Goal: Task Accomplishment & Management: Complete application form

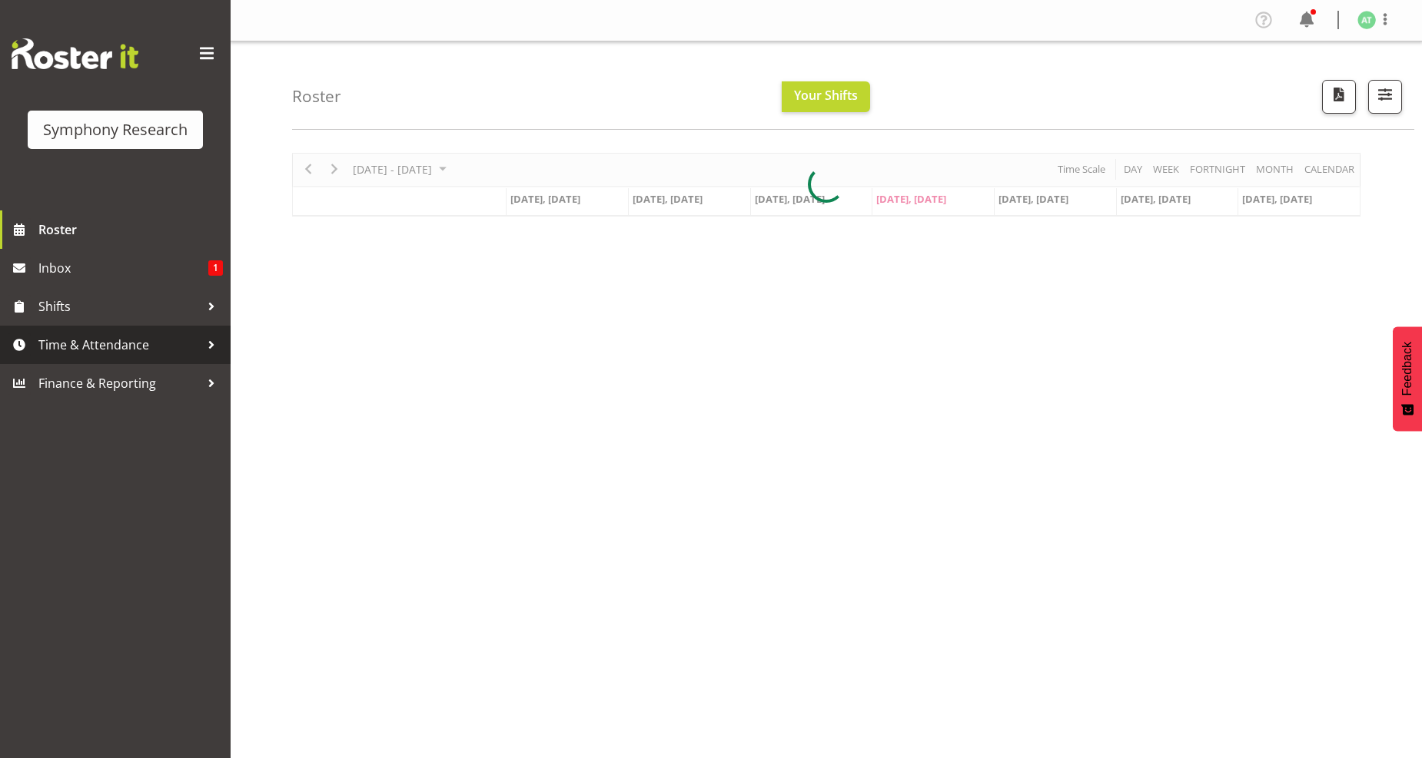
click at [135, 347] on span "Time & Attendance" at bounding box center [118, 345] width 161 height 23
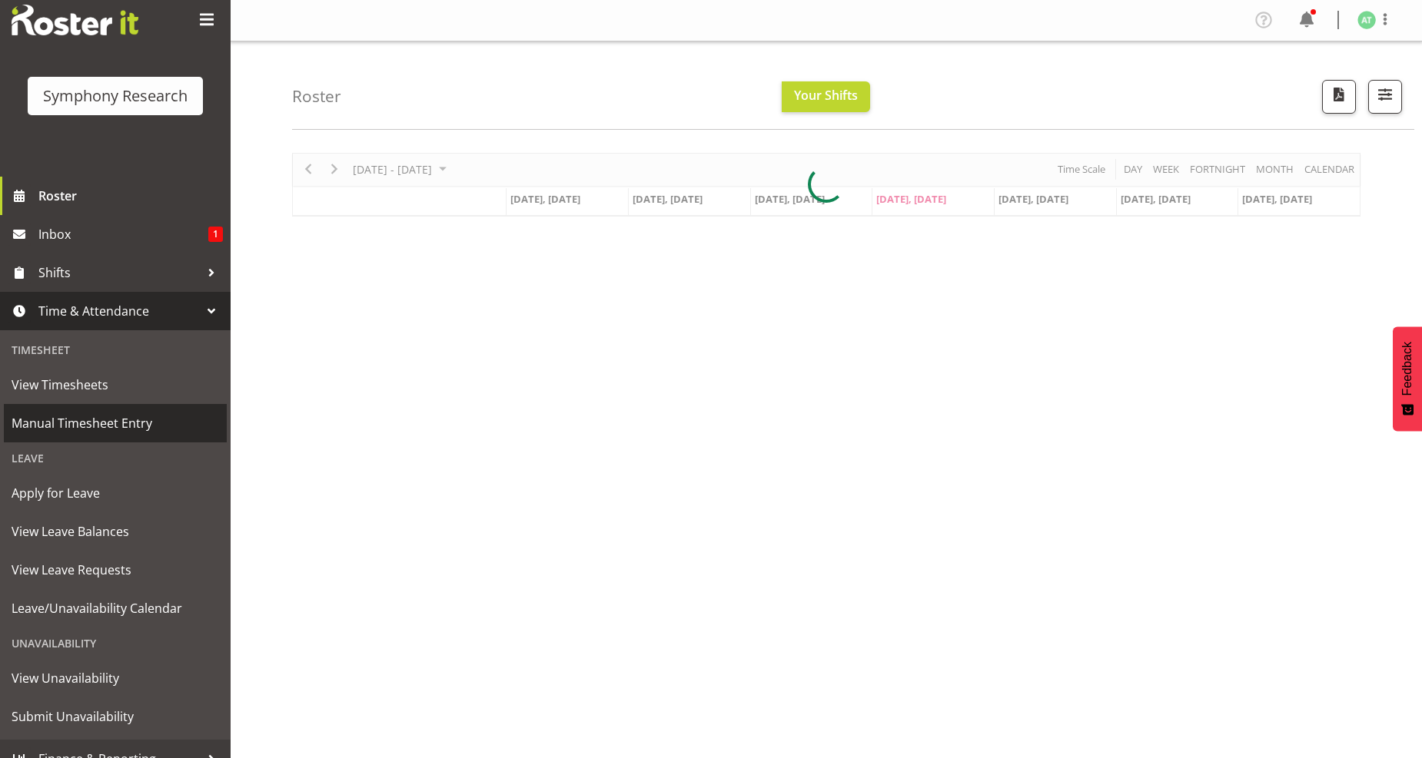
scroll to position [52, 0]
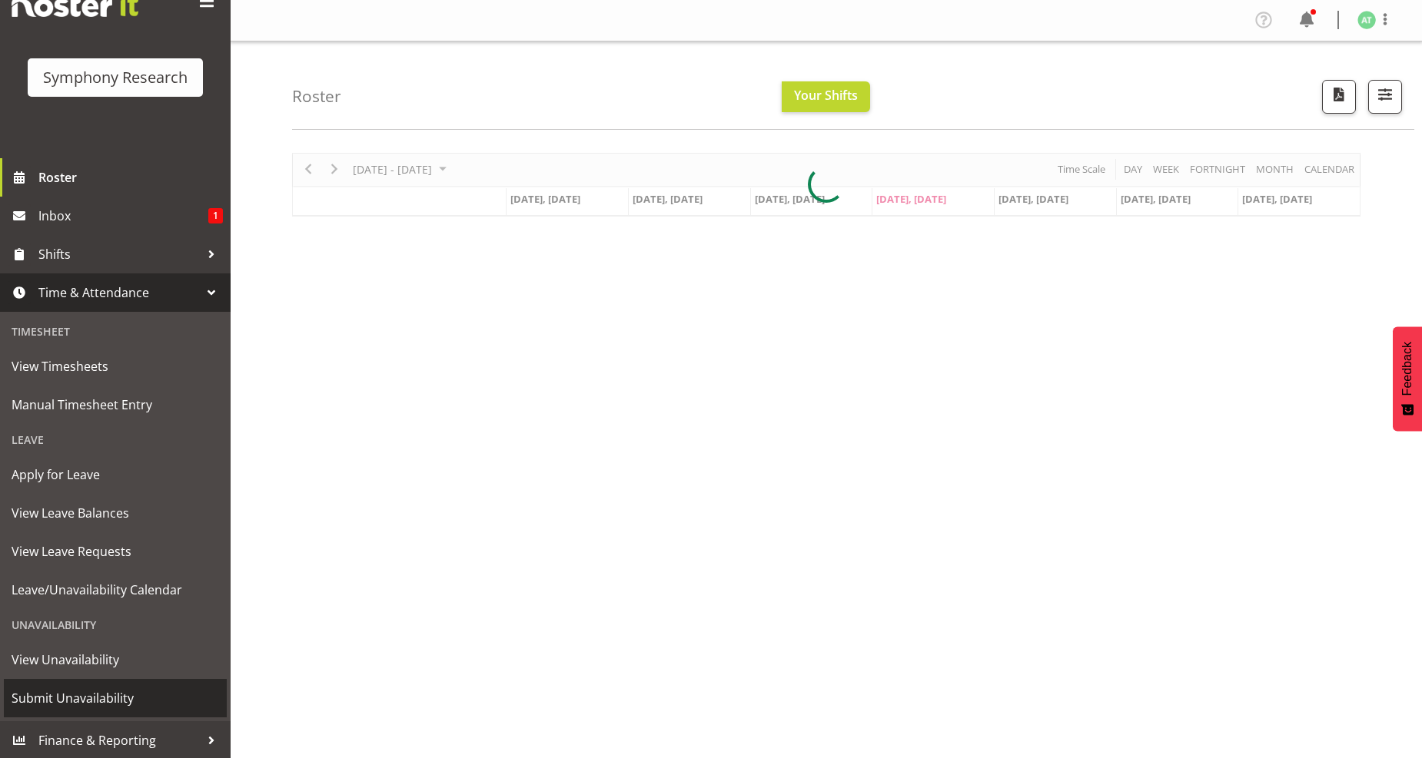
click at [100, 690] on span "Submit Unavailability" at bounding box center [115, 698] width 207 height 23
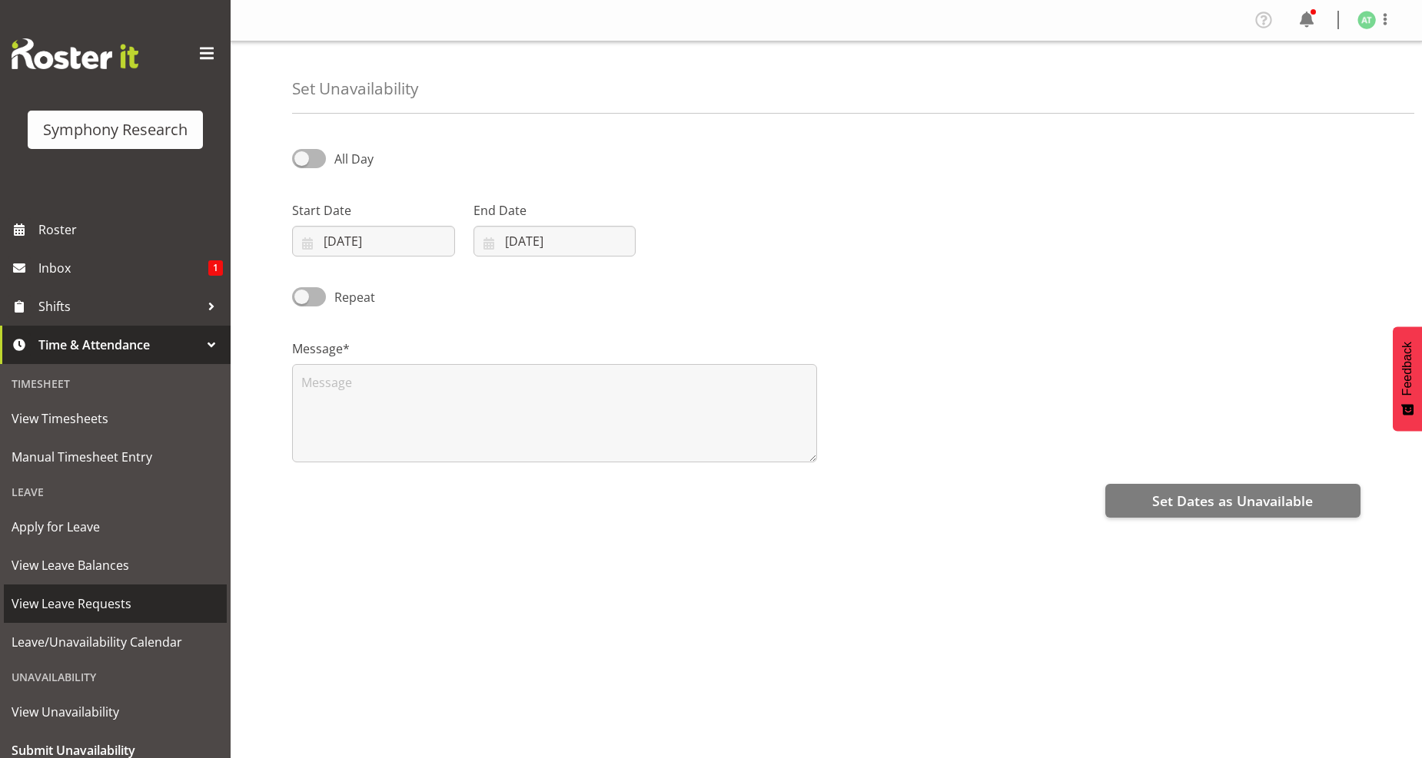
select select "7"
select select "2025"
click at [355, 243] on input "21/08/2025" at bounding box center [373, 241] width 163 height 31
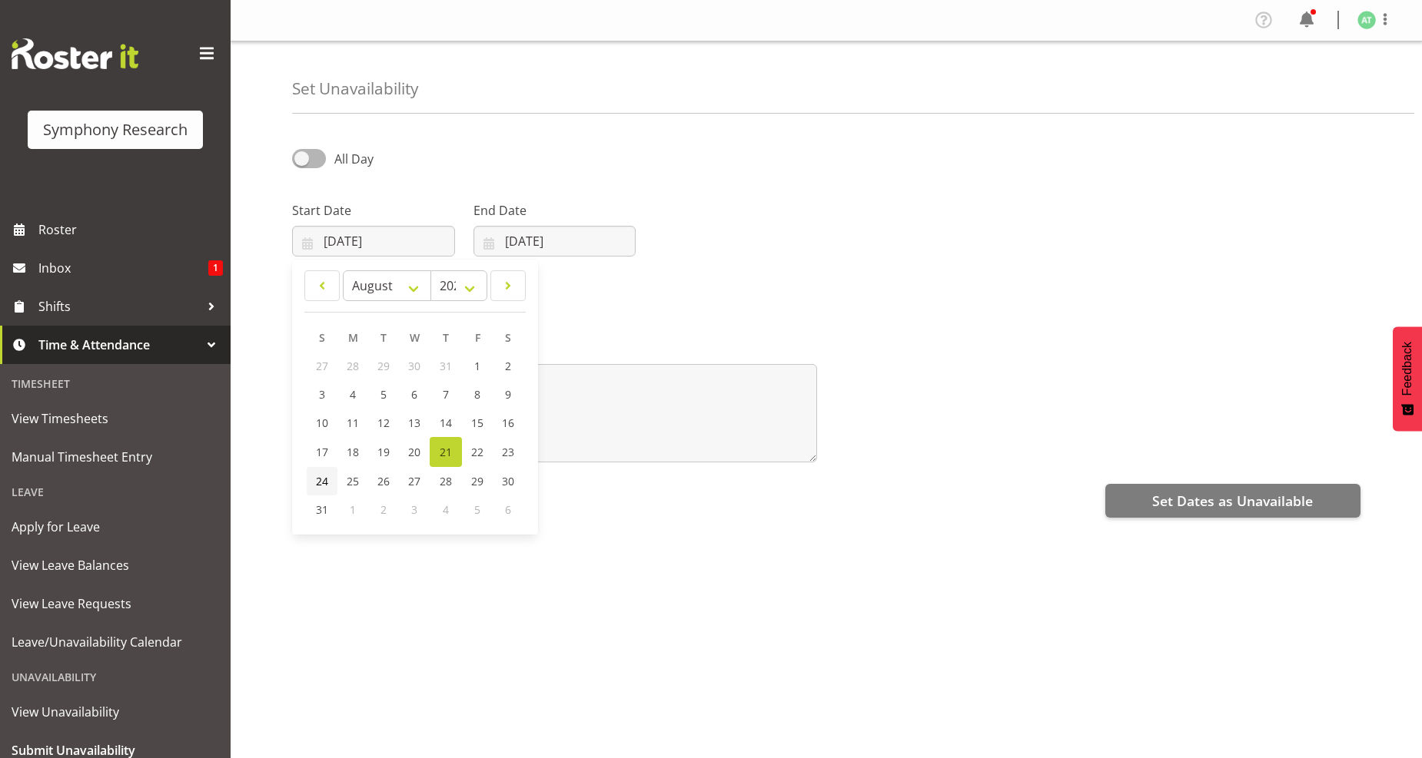
click at [324, 478] on span "24" at bounding box center [322, 481] width 12 height 15
type input "24/08/2025"
click at [520, 244] on input "21/08/2025" at bounding box center [554, 241] width 163 height 31
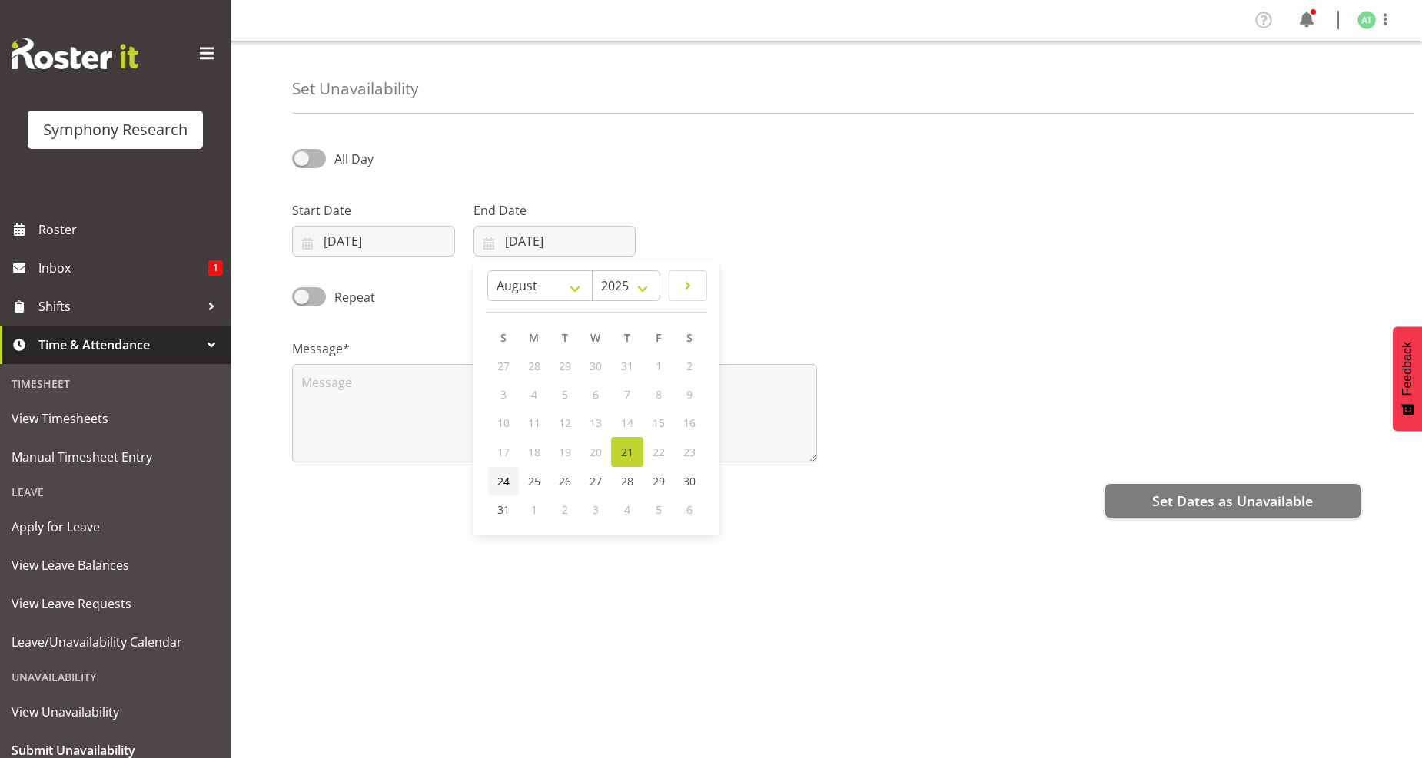
click at [500, 479] on span "24" at bounding box center [503, 481] width 12 height 15
type input "24/08/2025"
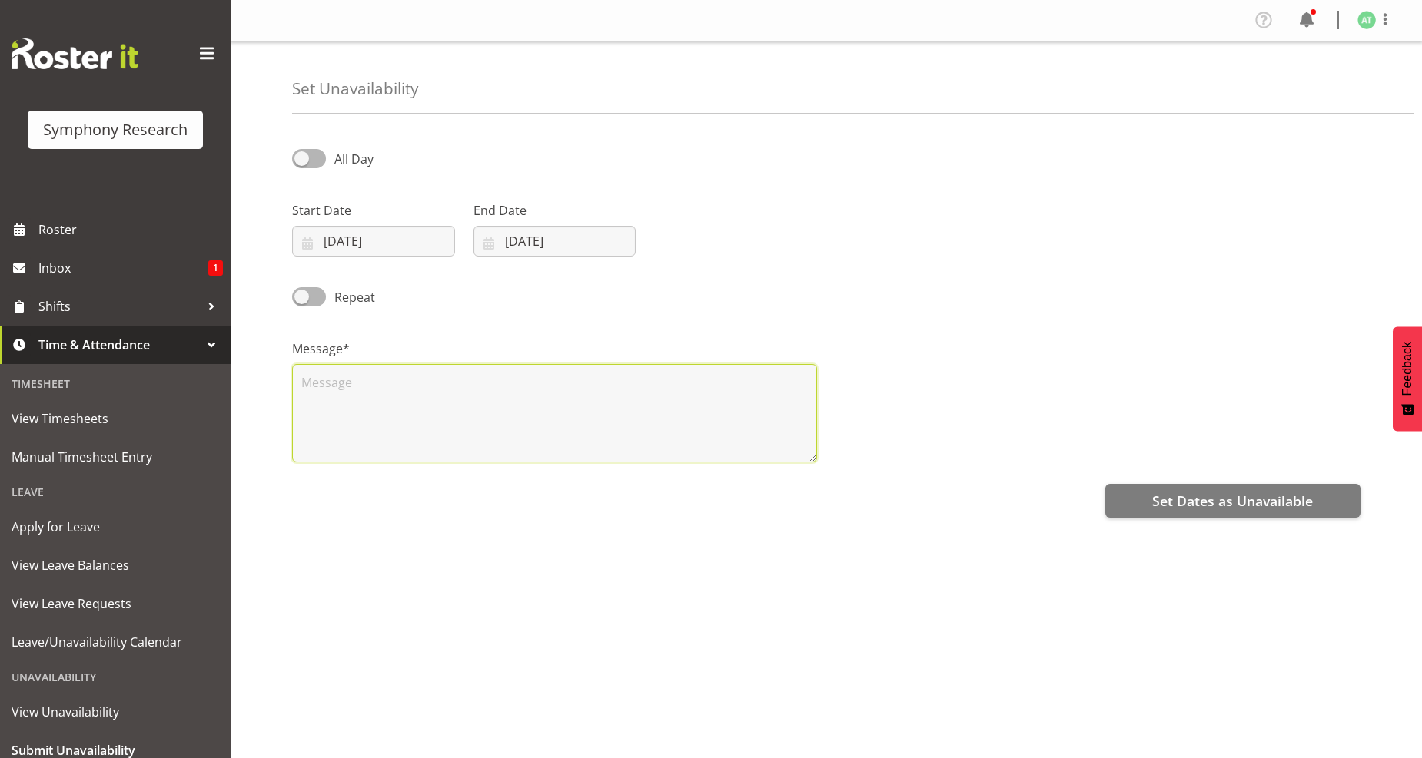
click at [320, 387] on textarea at bounding box center [554, 413] width 525 height 98
type textarea "."
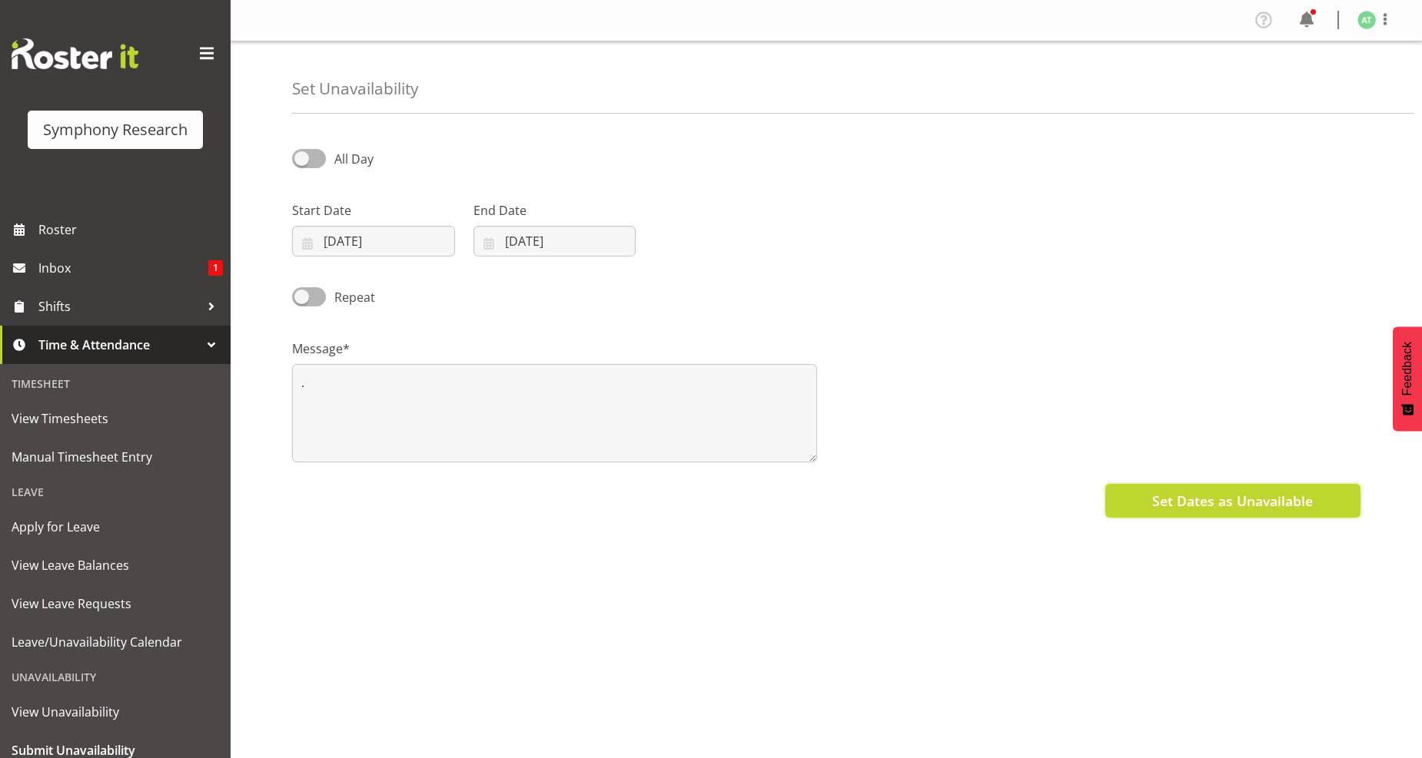
click at [1205, 496] on span "Set Dates as Unavailable" at bounding box center [1232, 501] width 161 height 20
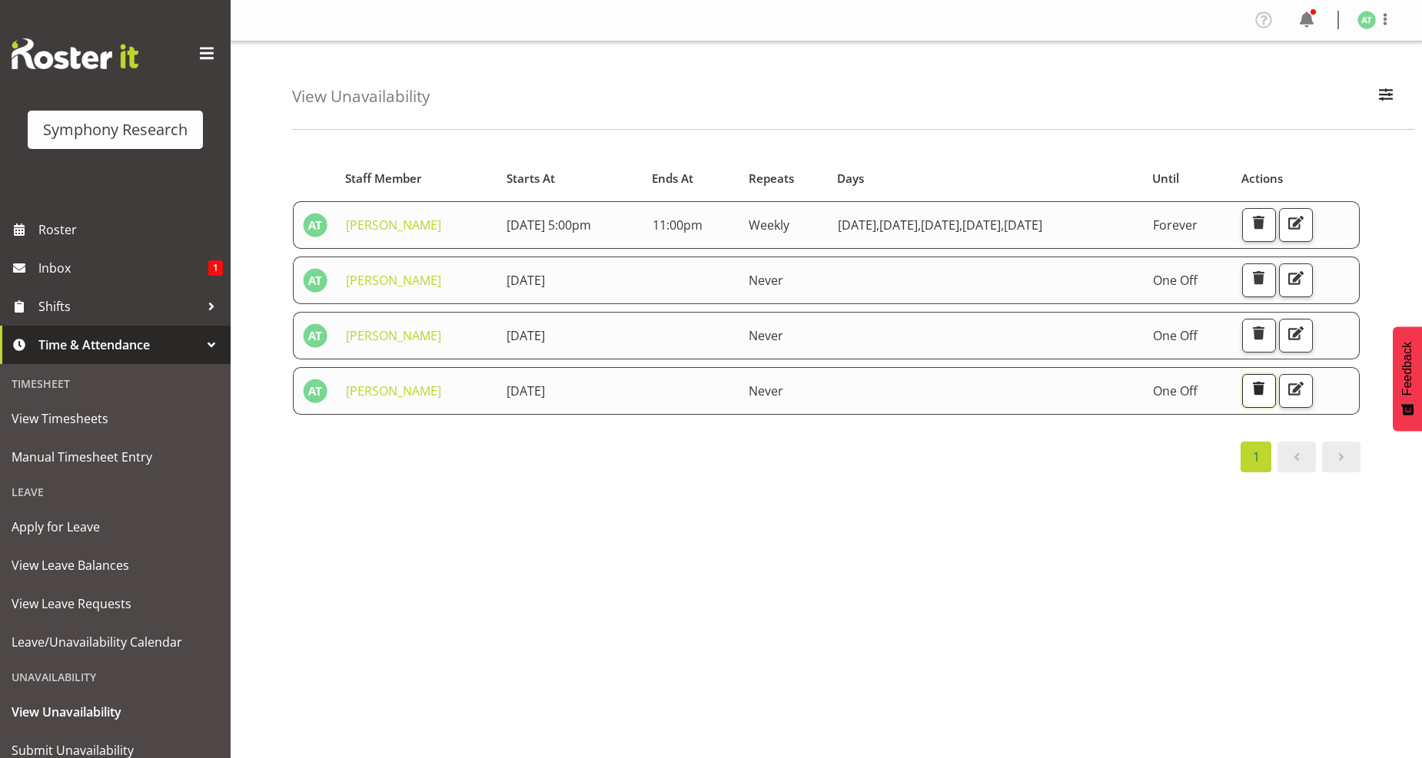
click at [1268, 393] on span "button" at bounding box center [1258, 389] width 20 height 20
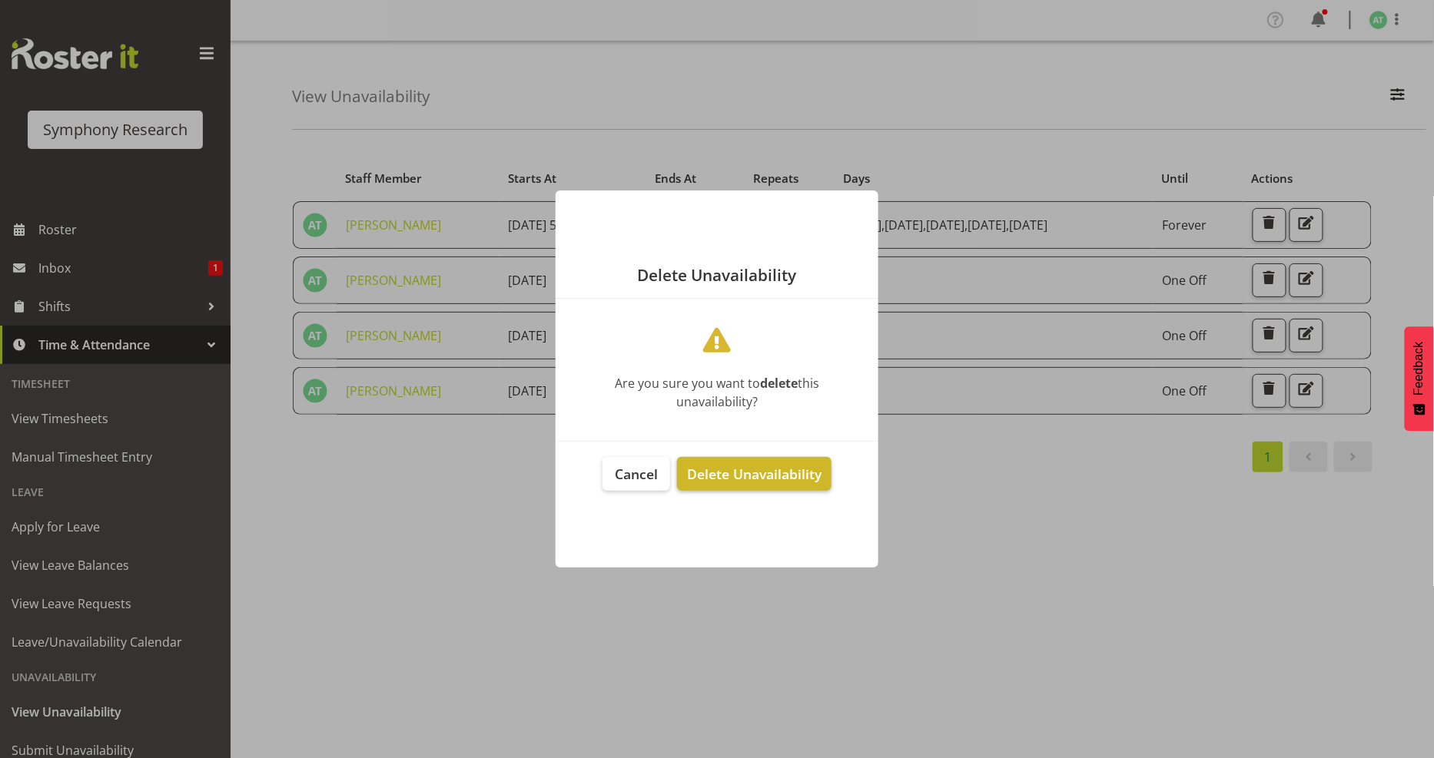
click at [731, 473] on span "Delete Unavailability" at bounding box center [754, 474] width 134 height 18
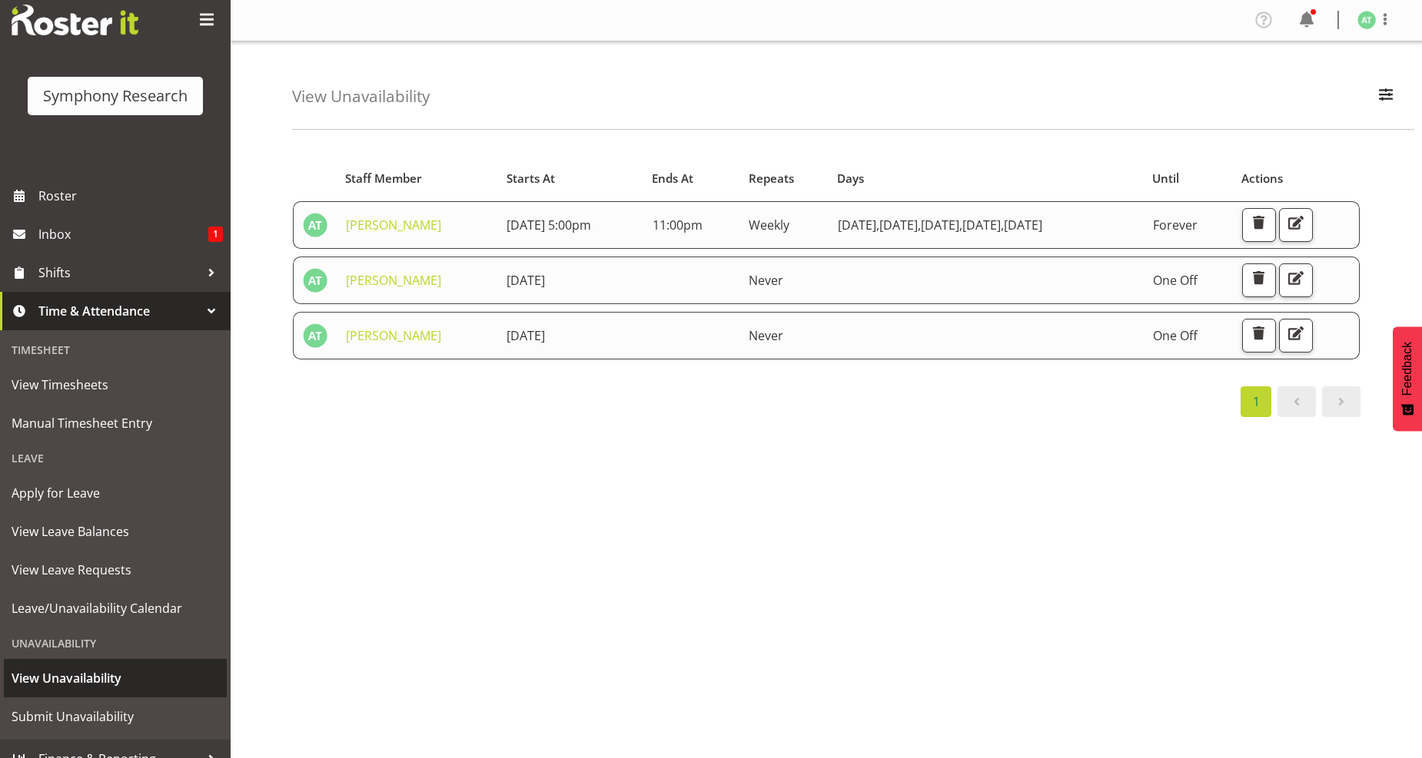
scroll to position [52, 0]
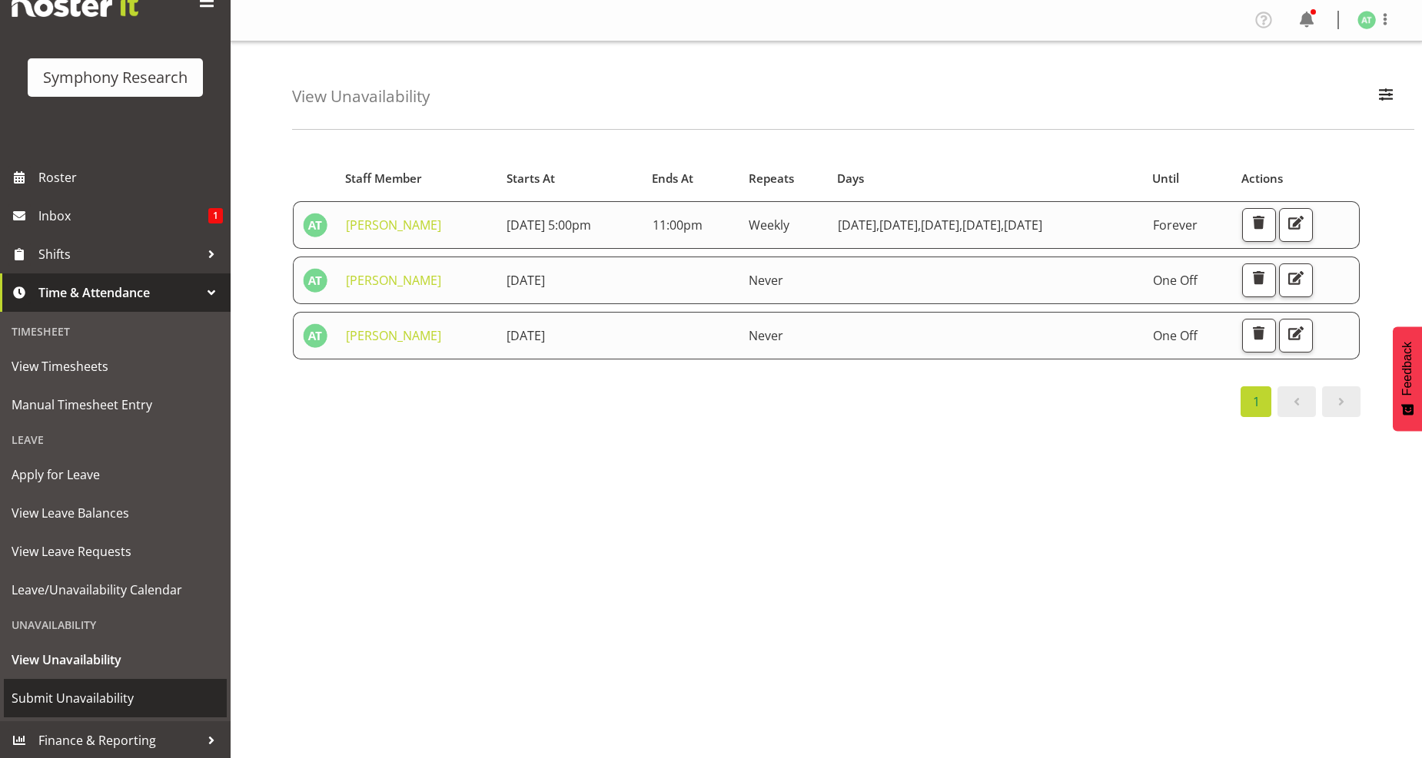
click at [101, 697] on span "Submit Unavailability" at bounding box center [115, 698] width 207 height 23
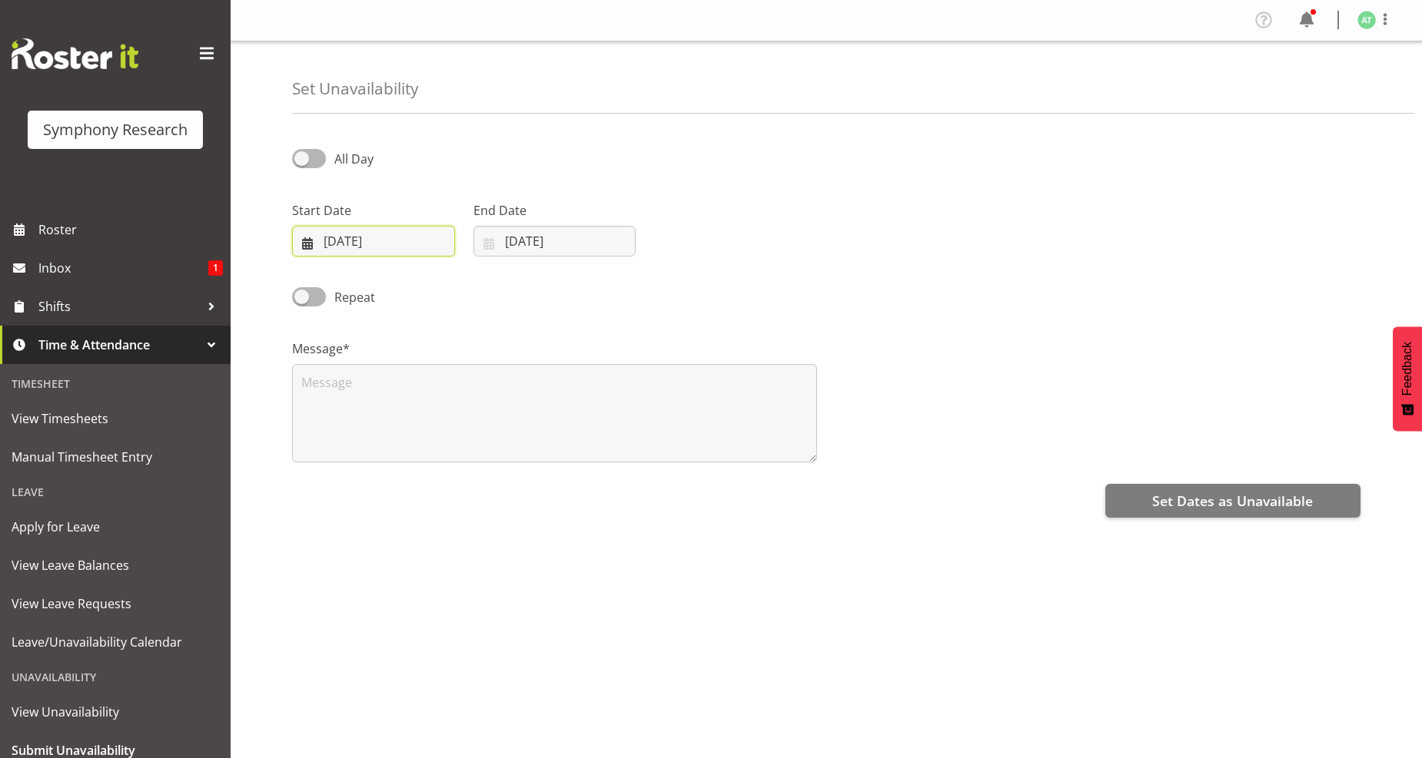
click at [331, 237] on input "21/08/2025" at bounding box center [373, 241] width 163 height 31
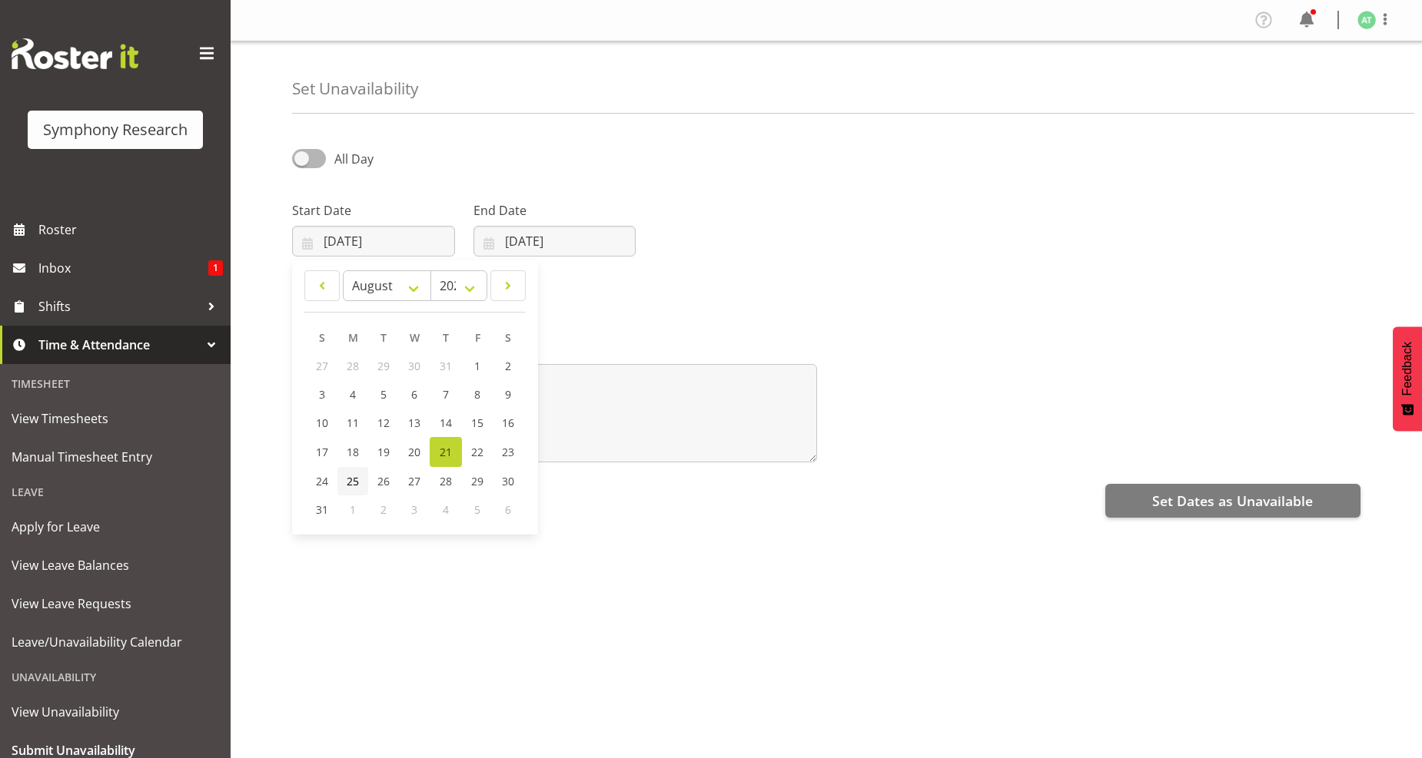
click at [354, 480] on span "25" at bounding box center [353, 481] width 12 height 15
type input "25/08/2025"
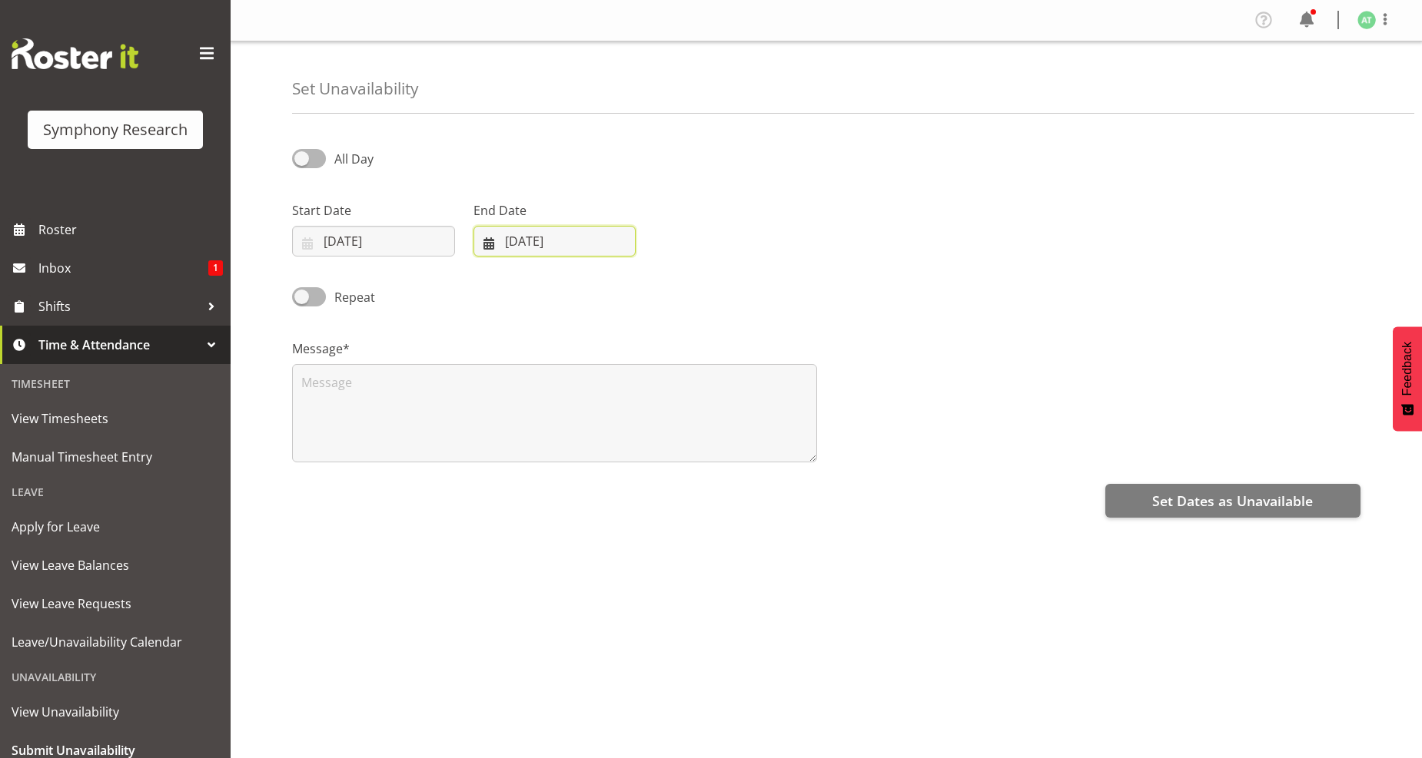
click at [543, 241] on input "21/08/2025" at bounding box center [554, 241] width 163 height 31
click at [530, 480] on span "25" at bounding box center [534, 481] width 12 height 15
type input "25/08/2025"
click at [303, 387] on textarea at bounding box center [554, 413] width 525 height 98
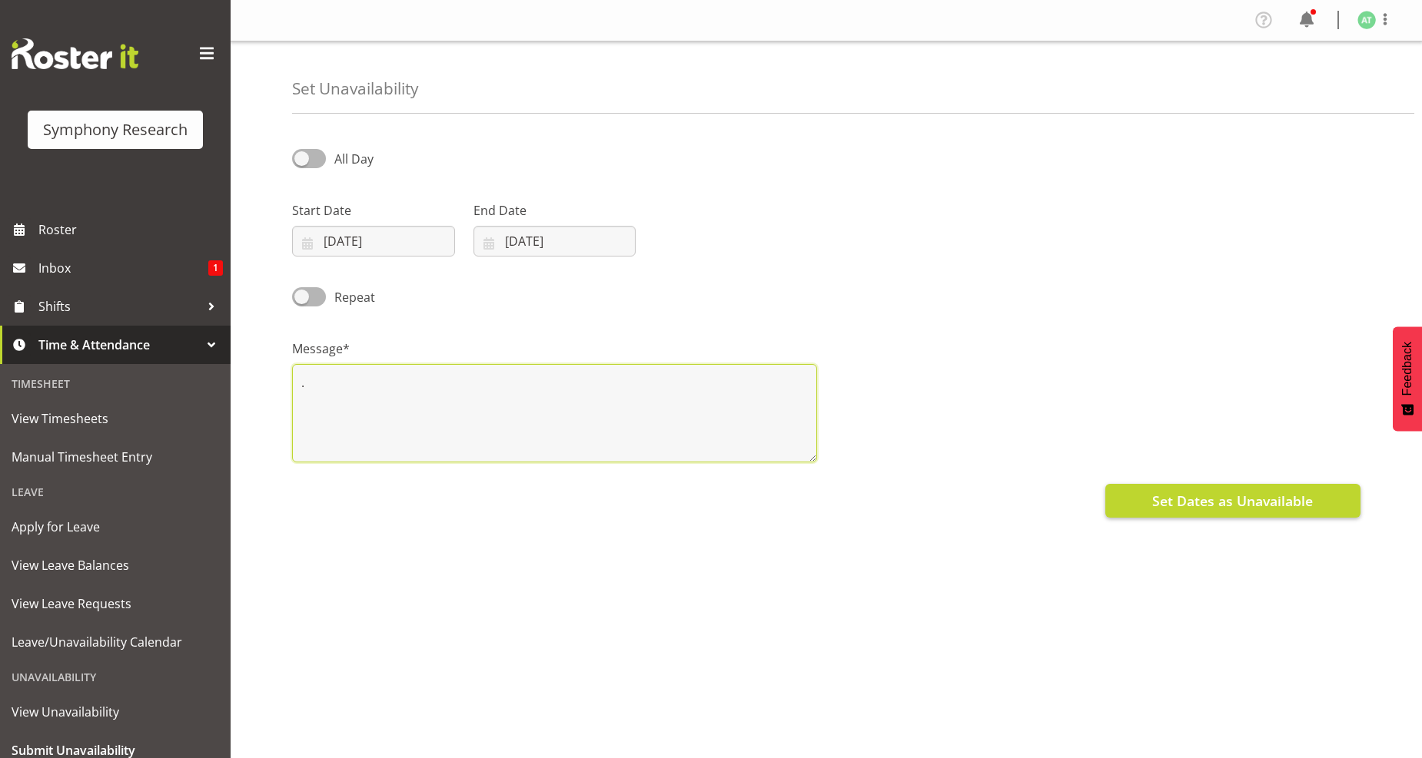
type textarea "."
click at [1263, 496] on span "Set Dates as Unavailable" at bounding box center [1232, 501] width 161 height 20
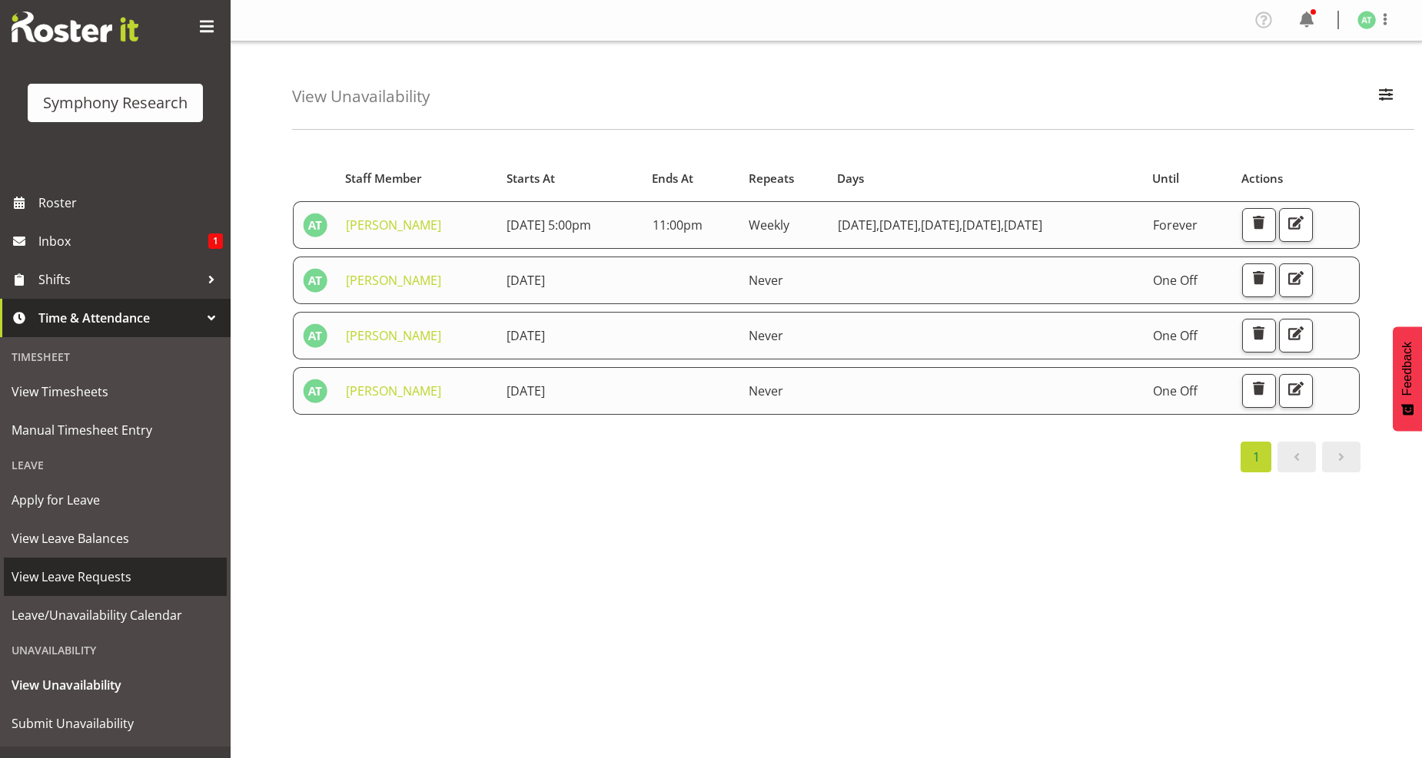
scroll to position [52, 0]
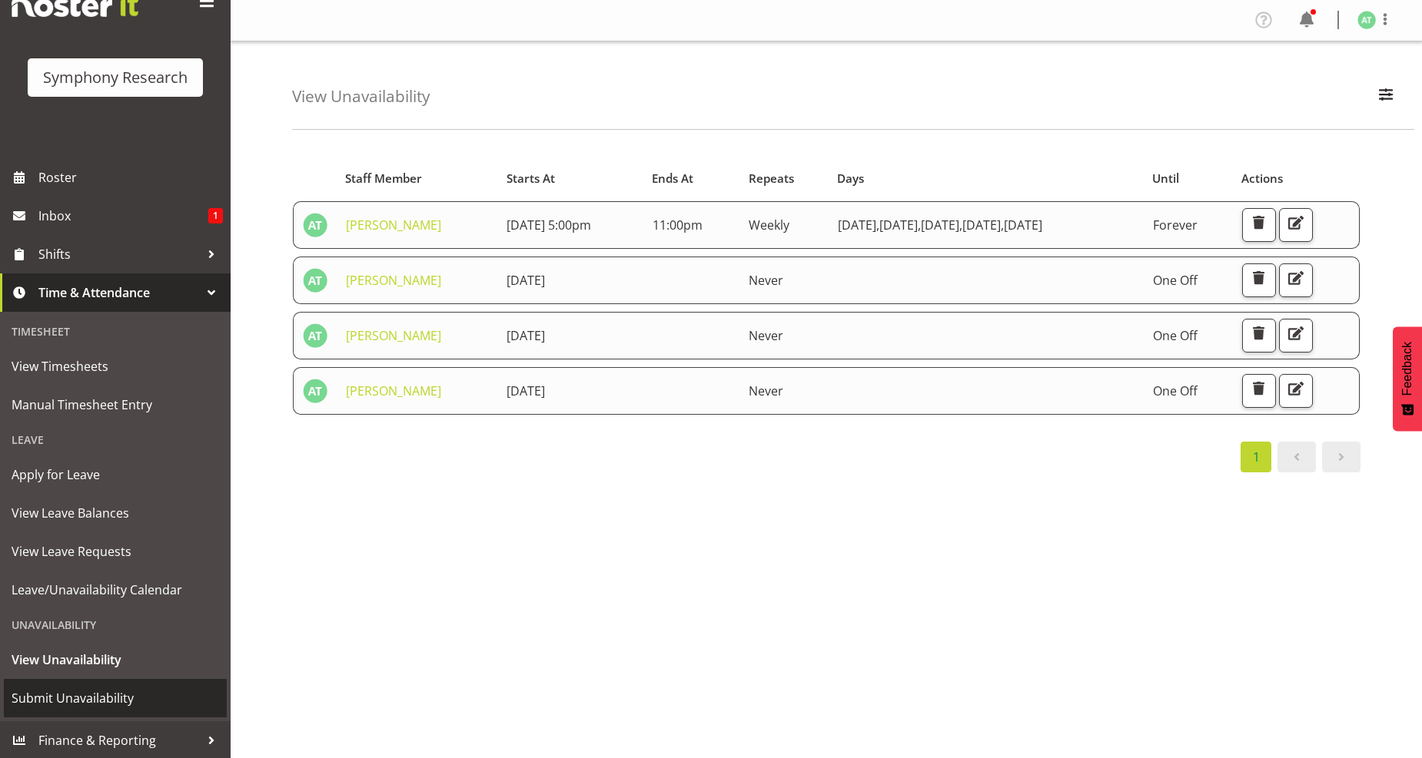
click at [111, 703] on span "Submit Unavailability" at bounding box center [115, 698] width 207 height 23
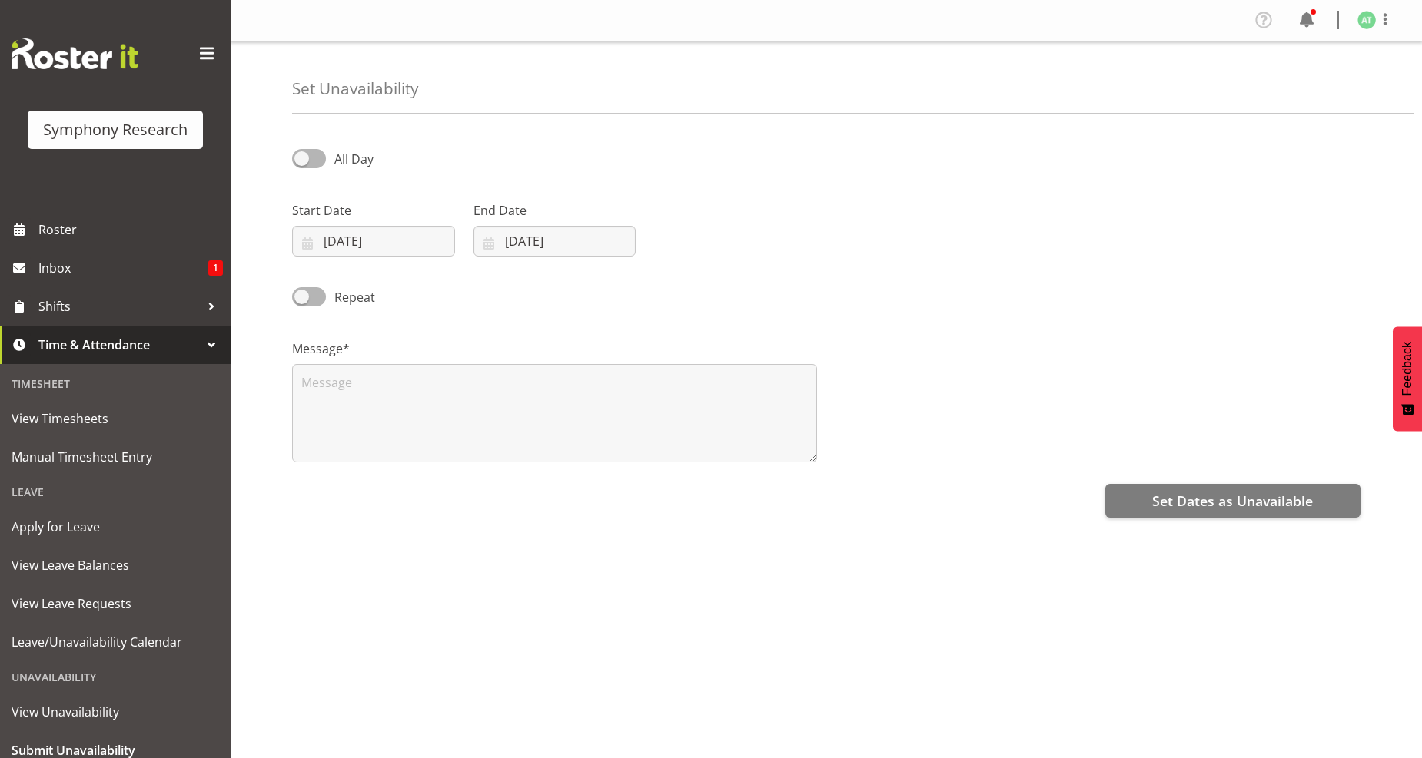
select select "7"
select select "2025"
click at [384, 247] on input "21/08/2025" at bounding box center [373, 241] width 163 height 31
click at [323, 513] on span "31" at bounding box center [322, 510] width 12 height 15
type input "31/08/2025"
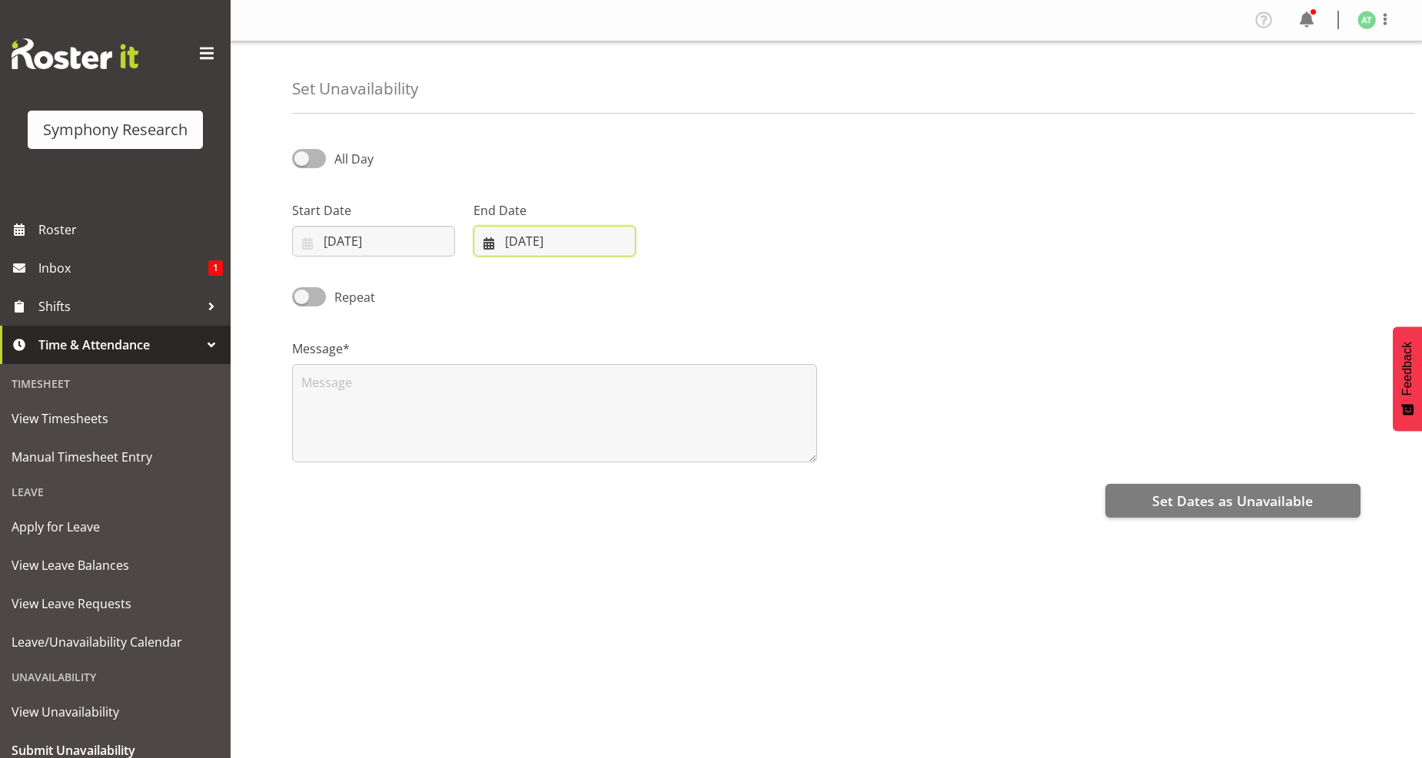
click at [519, 247] on input "21/08/2025" at bounding box center [554, 241] width 163 height 31
click at [494, 509] on link "31" at bounding box center [503, 510] width 31 height 28
type input "31/08/2025"
click at [318, 406] on textarea at bounding box center [554, 413] width 525 height 98
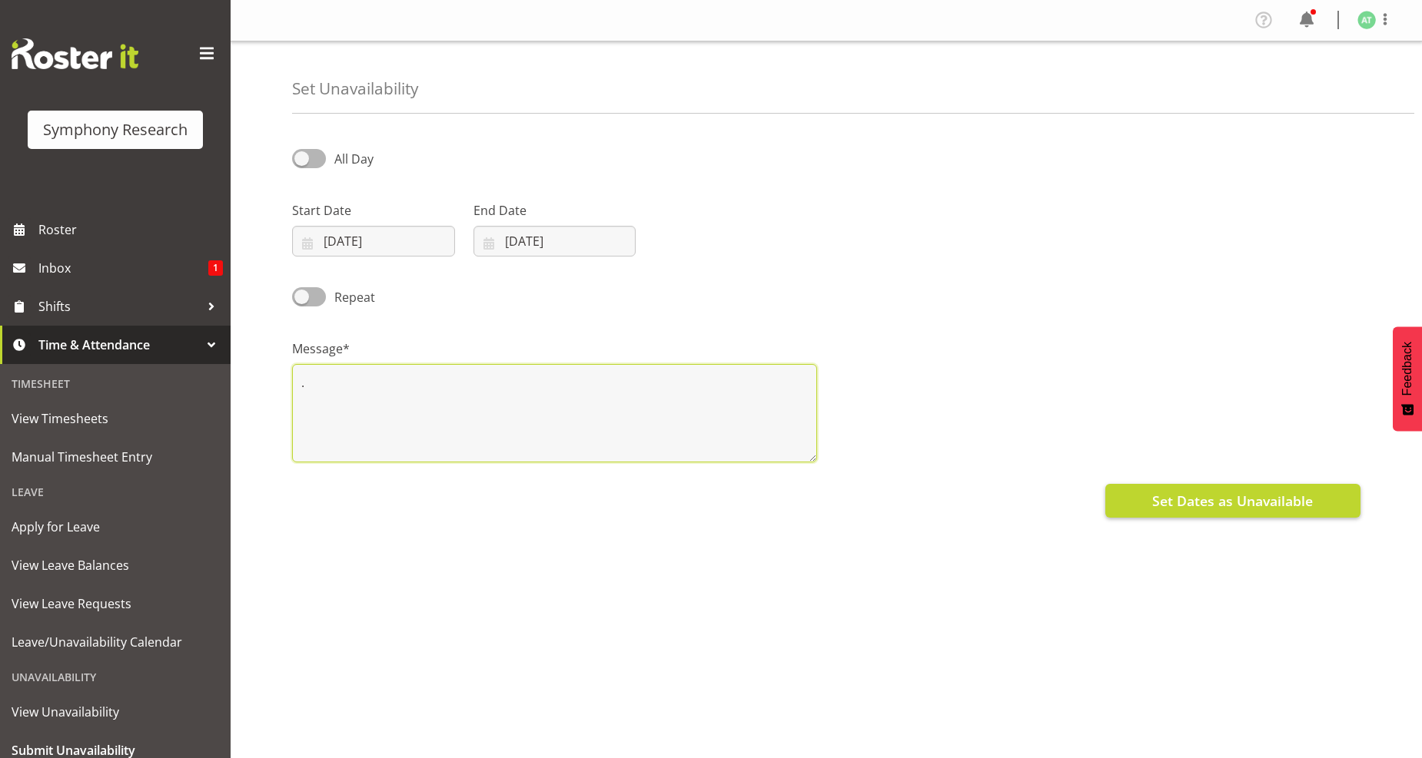
type textarea "."
click at [1218, 493] on span "Set Dates as Unavailable" at bounding box center [1232, 501] width 161 height 20
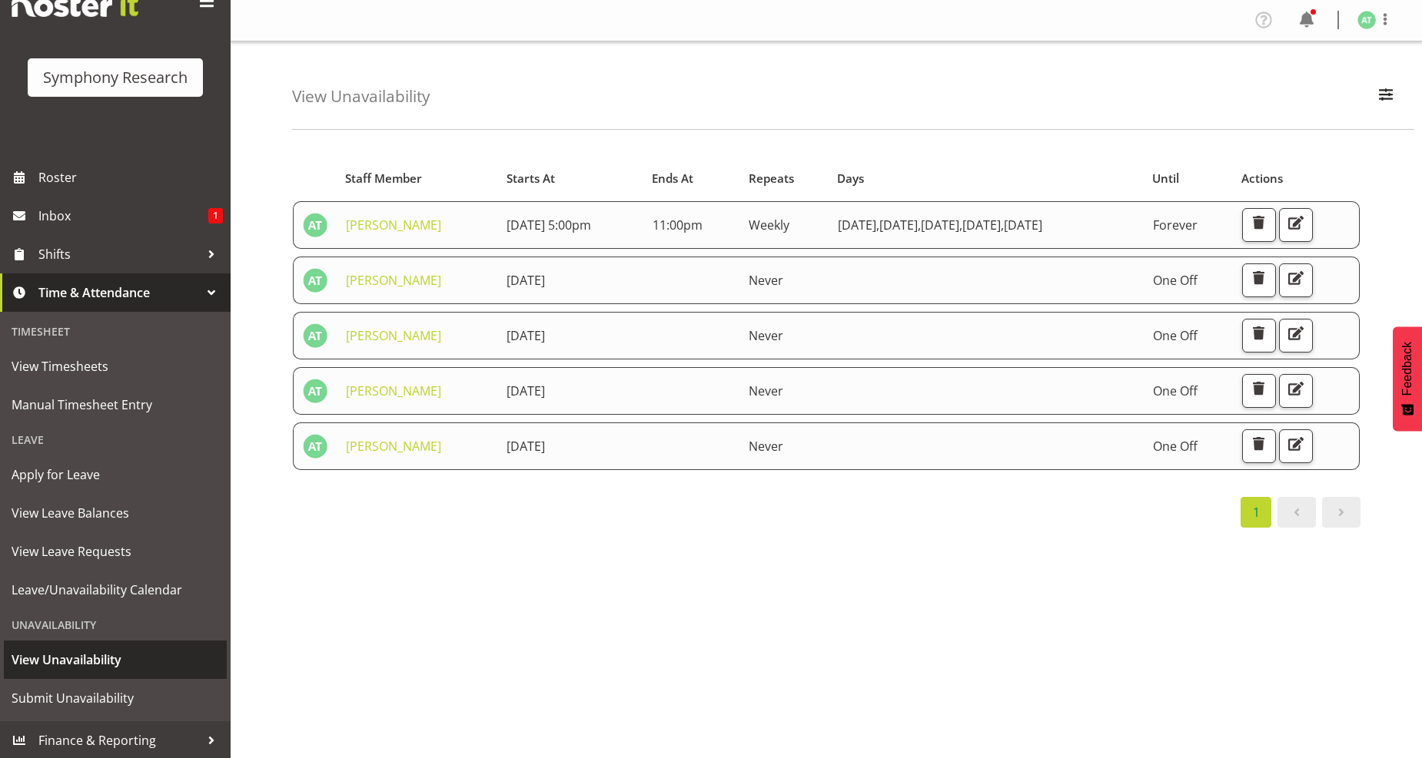
scroll to position [10, 0]
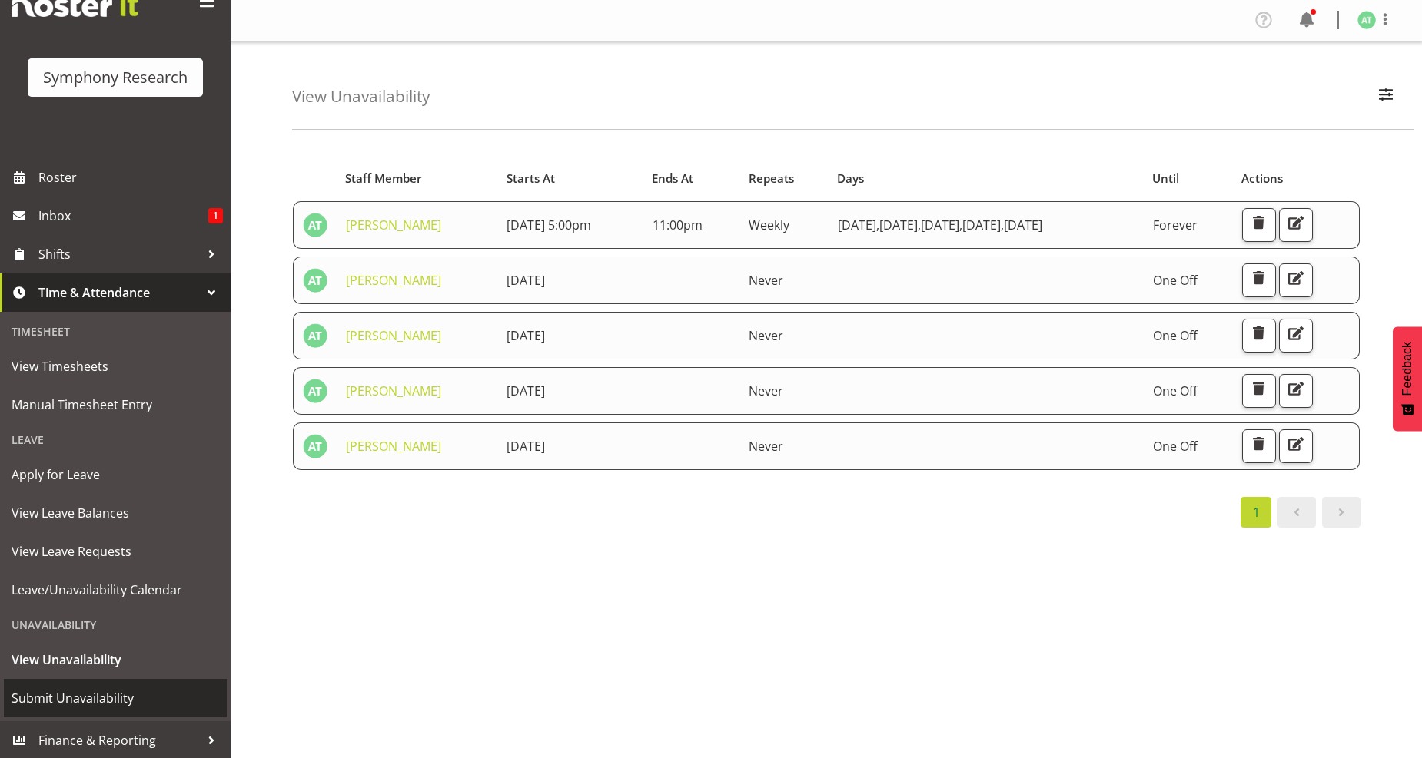
click at [93, 702] on span "Submit Unavailability" at bounding box center [115, 698] width 207 height 23
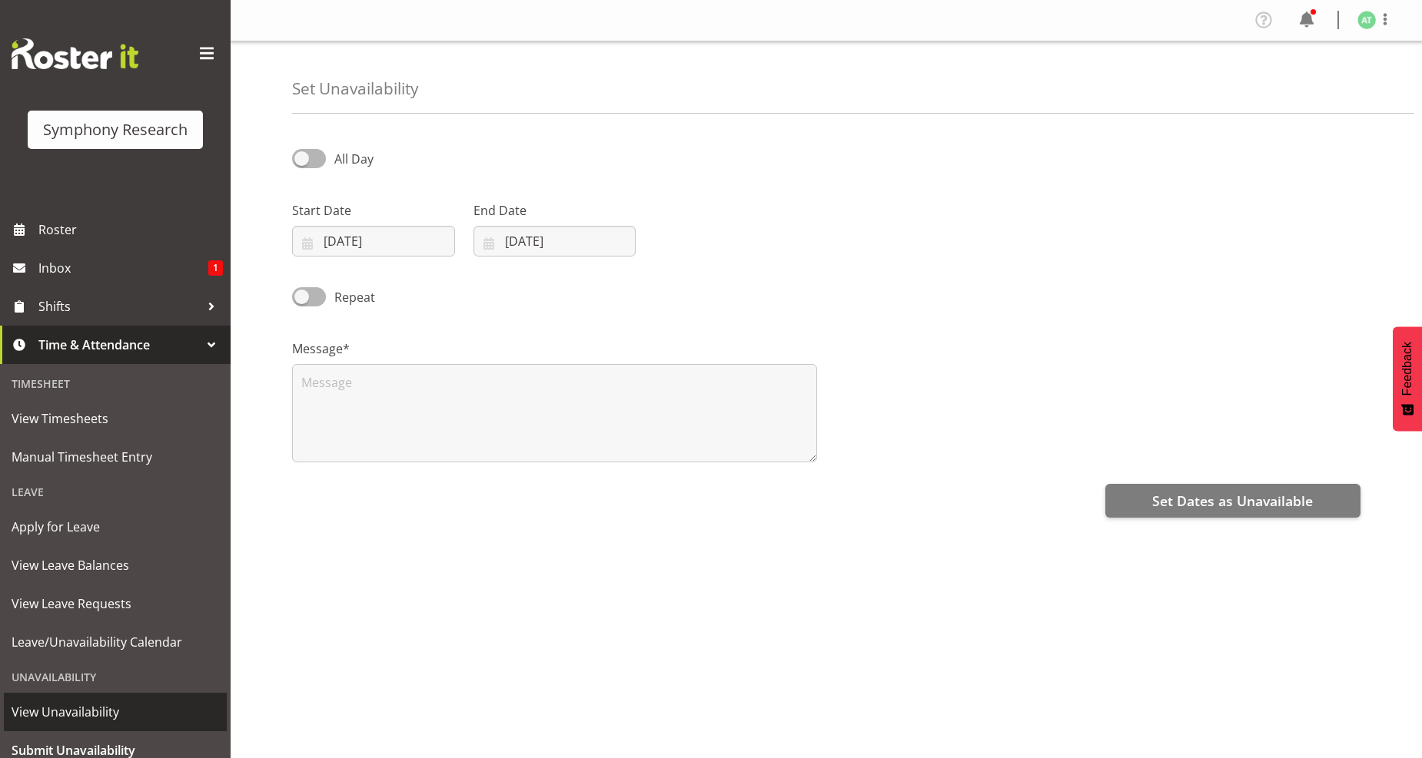
select select "7"
select select "2025"
click at [340, 246] on input "[DATE]" at bounding box center [373, 241] width 163 height 31
